Goal: Task Accomplishment & Management: Use online tool/utility

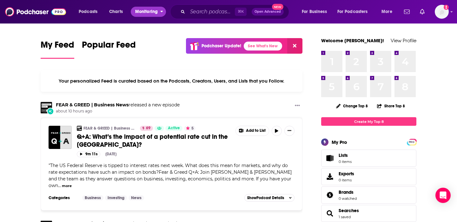
click at [159, 14] on button "Monitoring" at bounding box center [148, 12] width 35 height 10
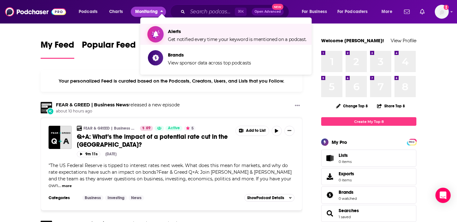
click at [191, 35] on span "Alerts Get notified every time your keyword is mentioned on a podcast." at bounding box center [237, 34] width 139 height 16
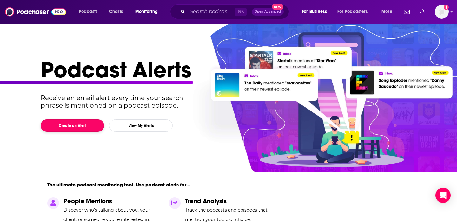
click at [90, 123] on button "Create an Alert" at bounding box center [72, 125] width 63 height 12
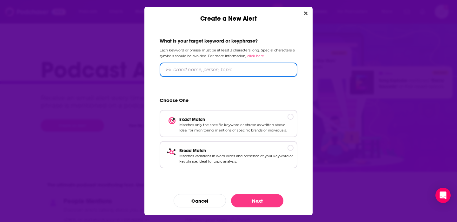
click at [208, 67] on input "Create a New Alert" at bounding box center [228, 69] width 138 height 14
type input "HubSpot"
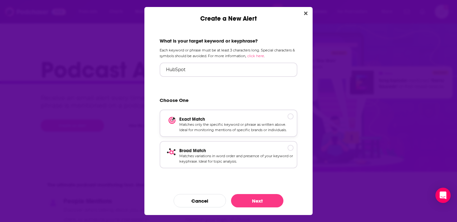
click at [238, 122] on p "Matches only the specific keyword or phrase as written above. Ideal for monitor…" at bounding box center [236, 127] width 114 height 11
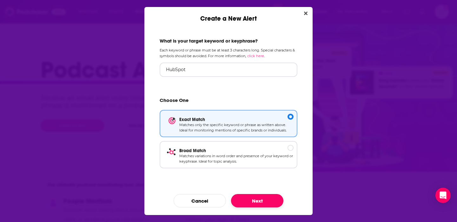
click at [254, 200] on button "Next" at bounding box center [257, 200] width 52 height 13
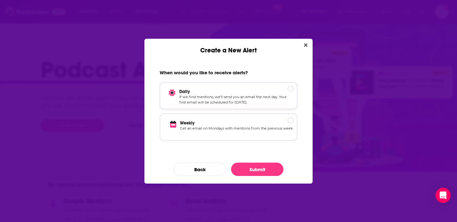
click at [266, 98] on p "If we find mentions, we’ll send you an email the next day. Your first email wil…" at bounding box center [236, 99] width 114 height 11
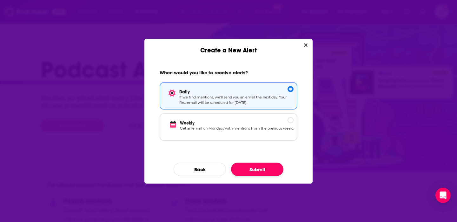
click at [271, 167] on button "Submit" at bounding box center [257, 168] width 52 height 13
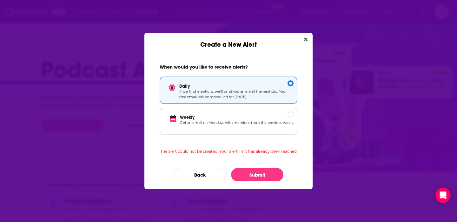
click at [310, 39] on div "Create a New Alert" at bounding box center [228, 41] width 168 height 16
click at [308, 39] on button "Close" at bounding box center [305, 40] width 9 height 8
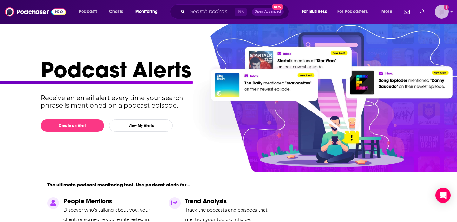
click at [445, 12] on img "Logged in as jhutchinson" at bounding box center [441, 12] width 14 height 14
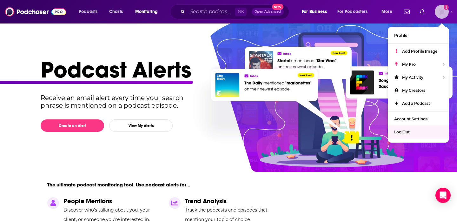
click at [401, 129] on span "Log Out" at bounding box center [402, 131] width 16 height 5
